Goal: Task Accomplishment & Management: Manage account settings

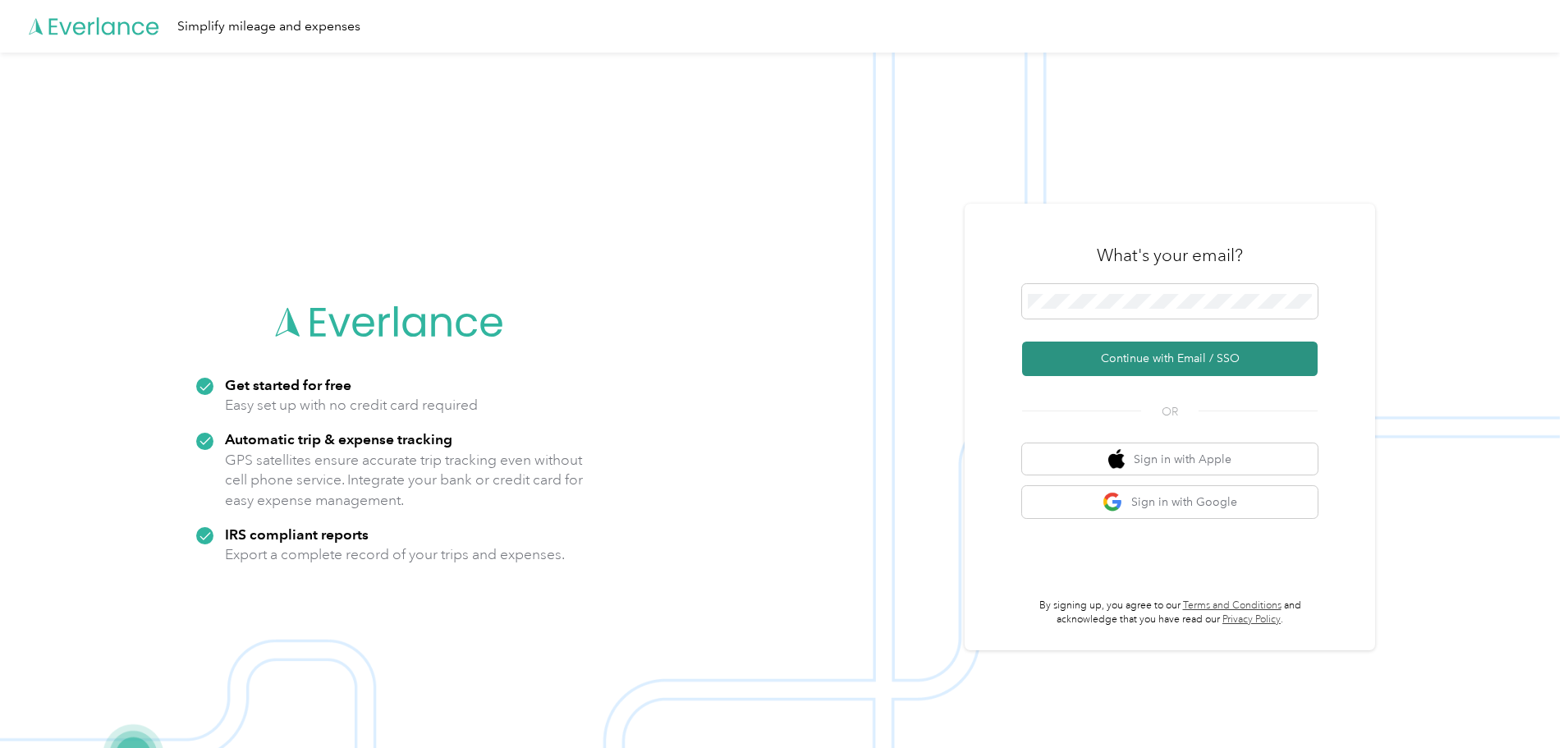
click at [1159, 363] on button "Continue with Email / SSO" at bounding box center [1170, 358] width 296 height 34
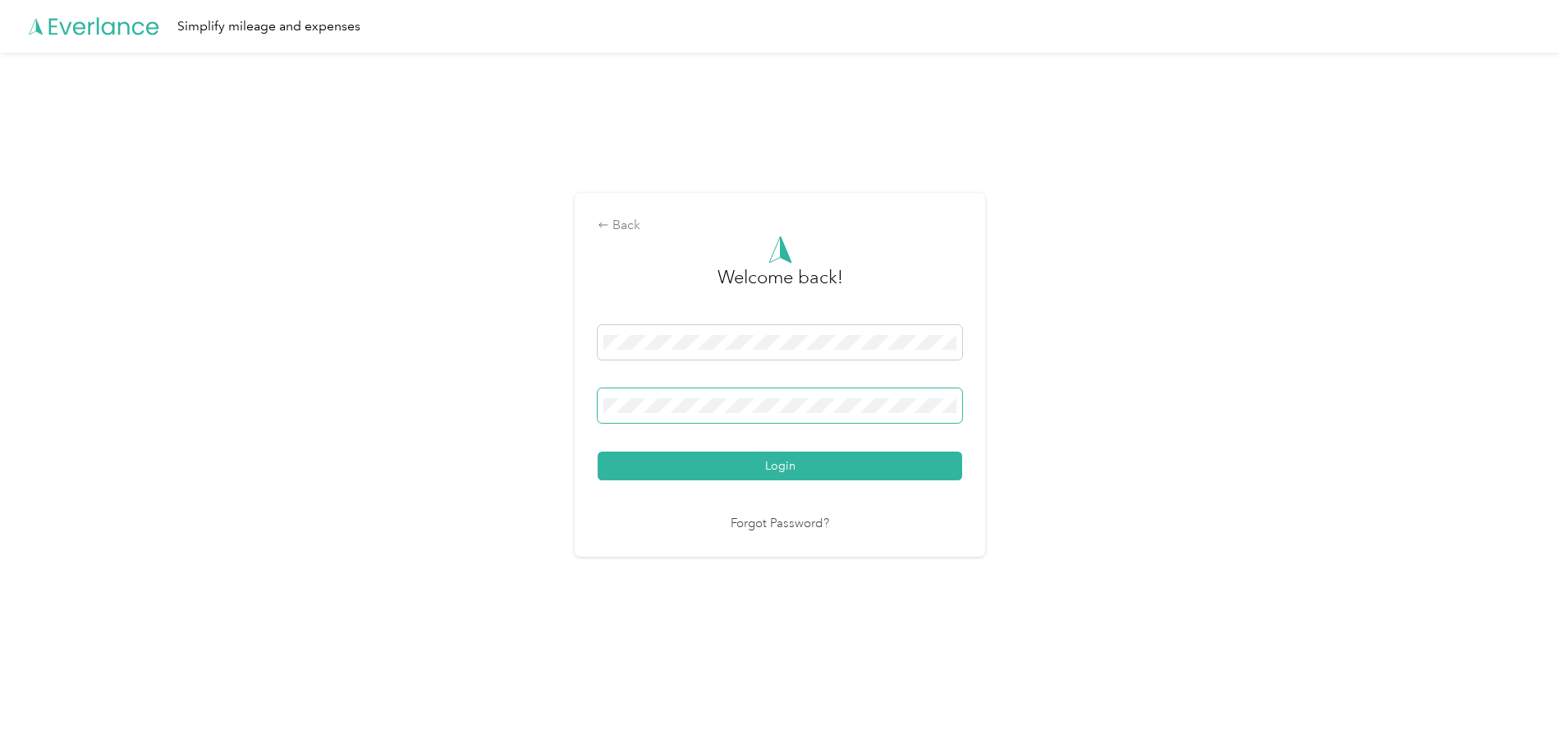
click at [818, 388] on span at bounding box center [780, 405] width 364 height 34
click at [806, 472] on button "Login" at bounding box center [780, 466] width 364 height 28
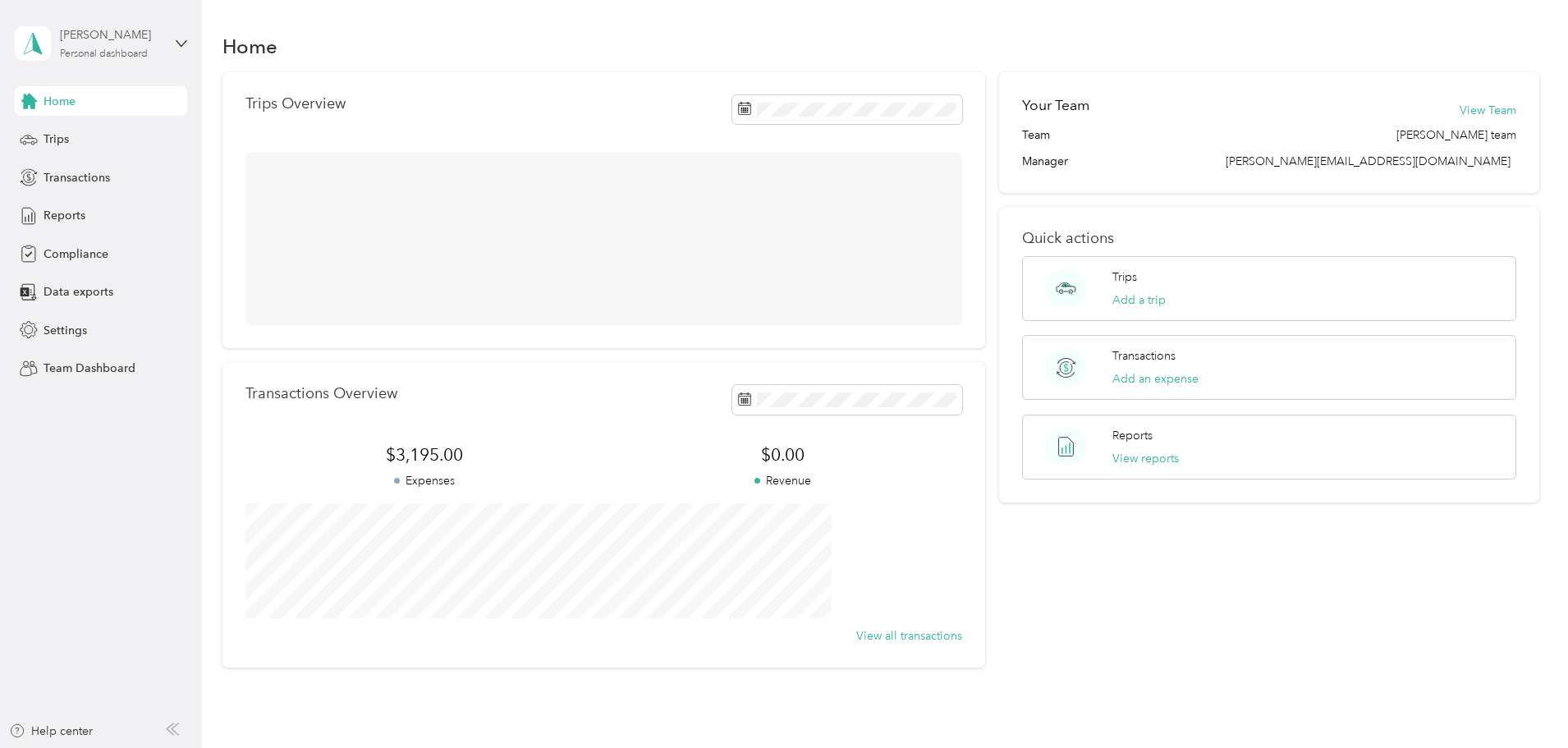
click at [123, 52] on div "Personal dashboard" at bounding box center [104, 54] width 88 height 10
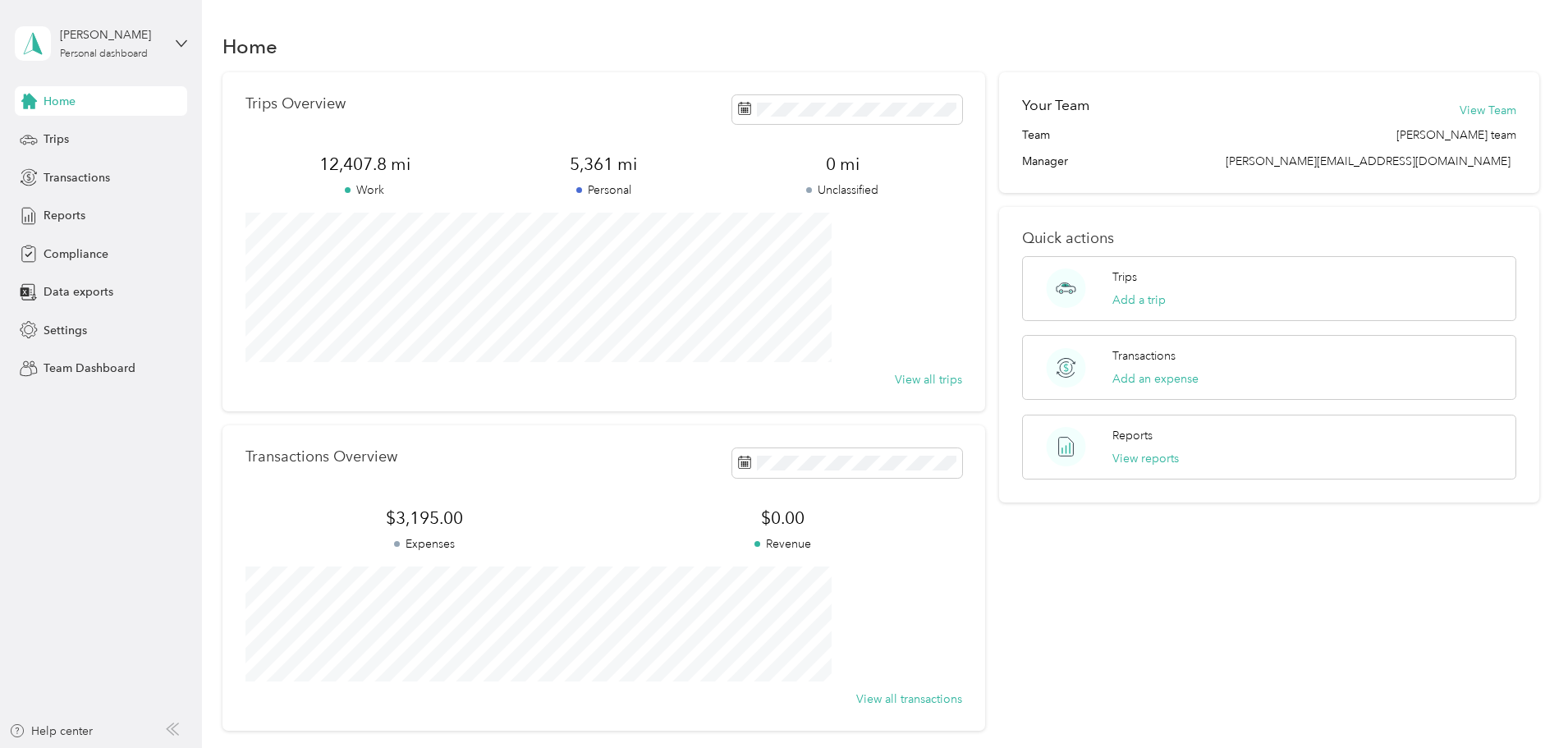
click at [90, 140] on div "Team dashboard" at bounding box center [233, 133] width 415 height 28
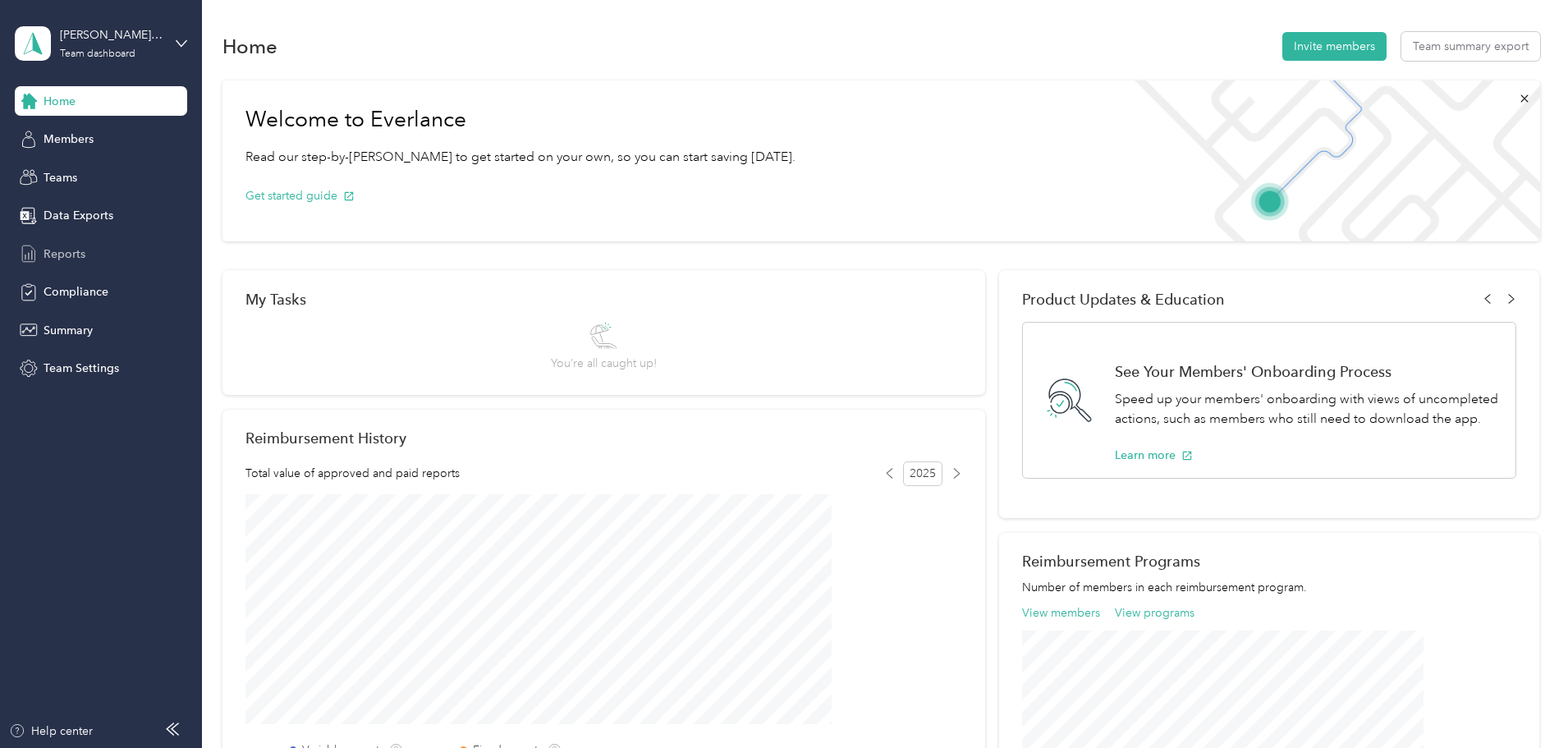
click at [58, 250] on span "Reports" at bounding box center [64, 254] width 42 height 18
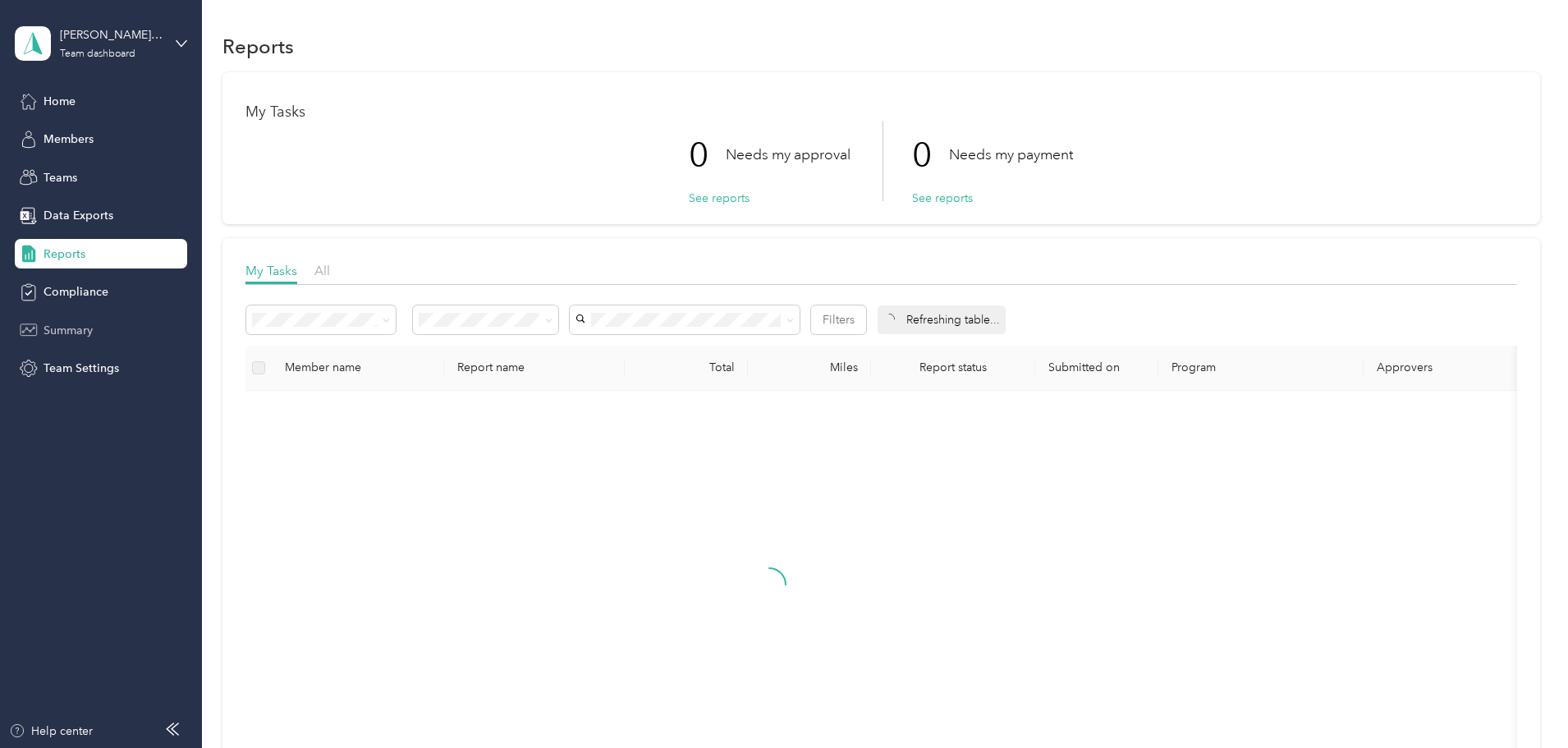
click at [53, 330] on span "Summary" at bounding box center [68, 330] width 49 height 18
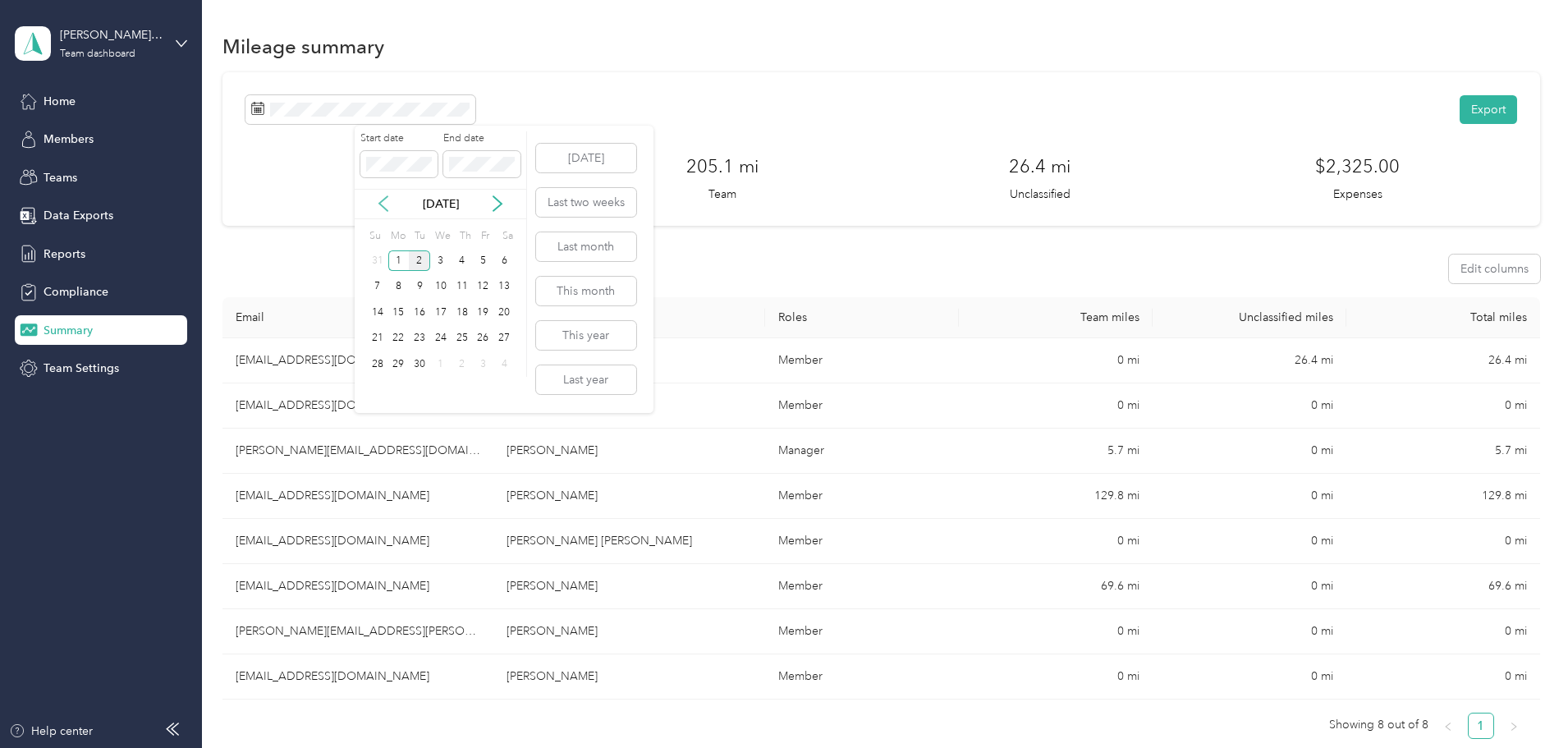
click at [386, 206] on icon at bounding box center [384, 204] width 17 height 17
click at [574, 246] on button "Last month" at bounding box center [586, 247] width 100 height 28
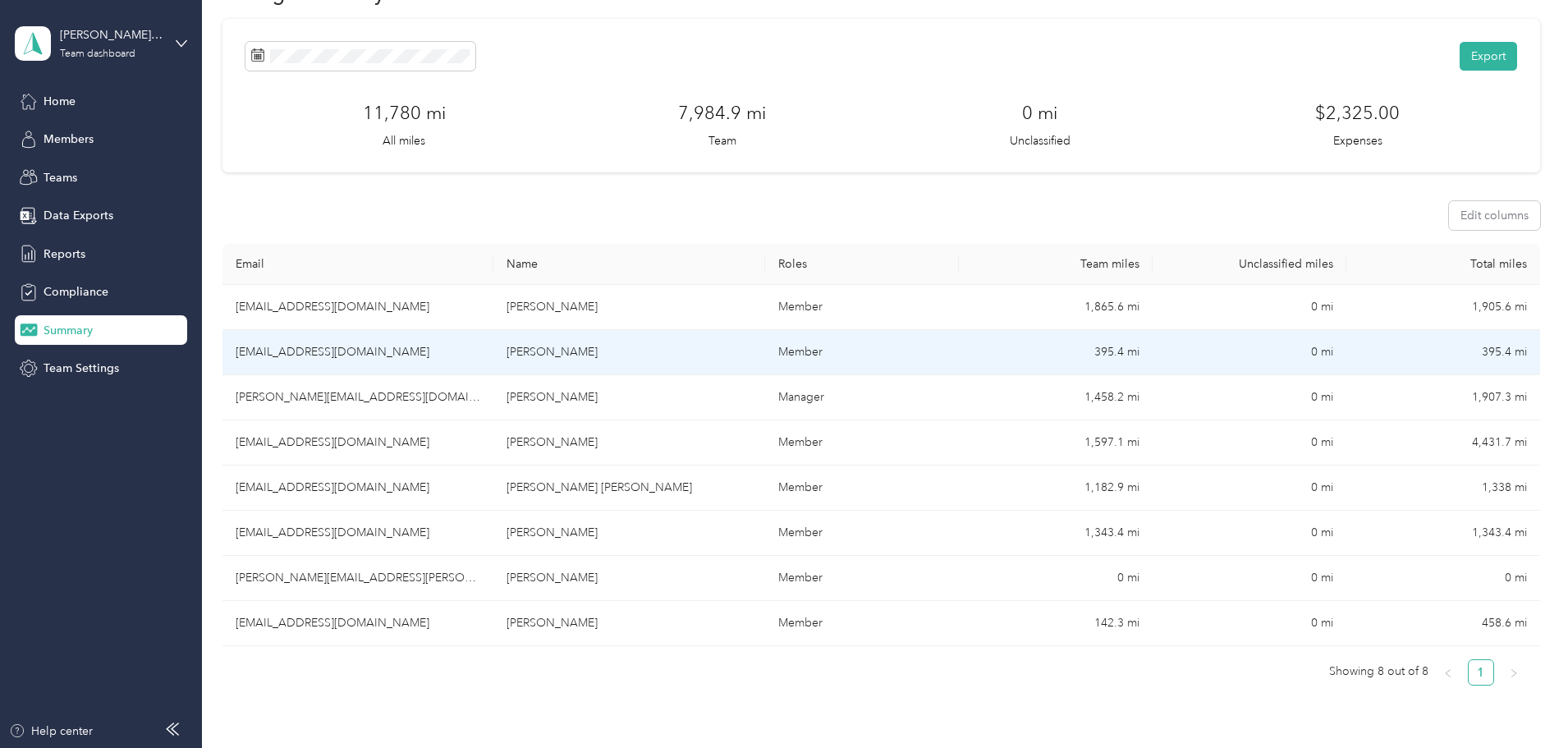
scroll to position [82, 0]
